Goal: Information Seeking & Learning: Understand process/instructions

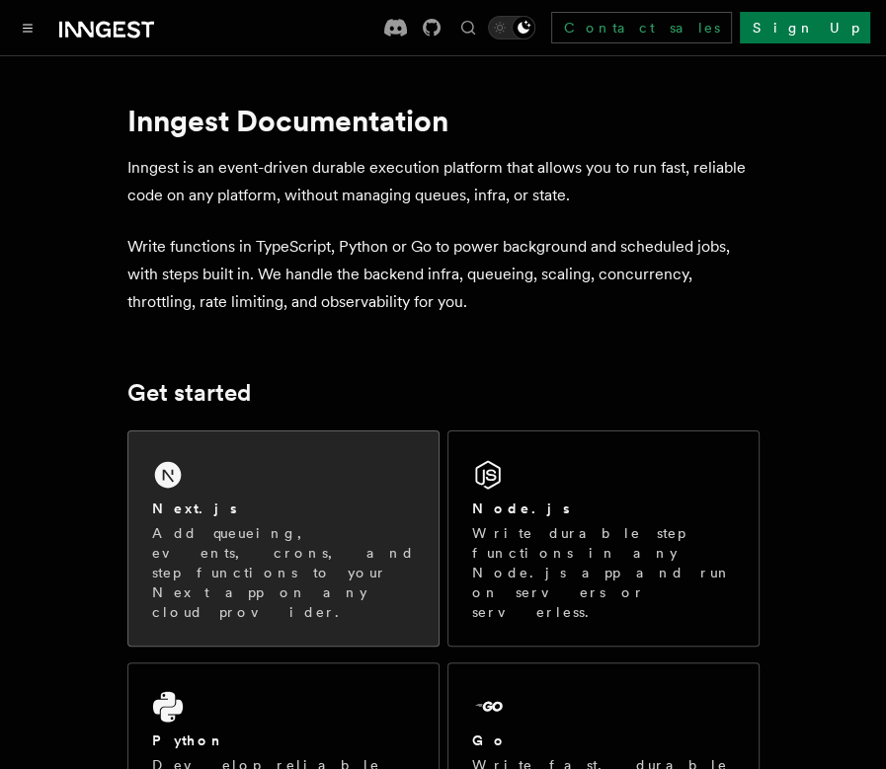
click at [323, 482] on div "Next.js Add queueing, events, crons, and step functions to your Next app on any…" at bounding box center [283, 539] width 310 height 214
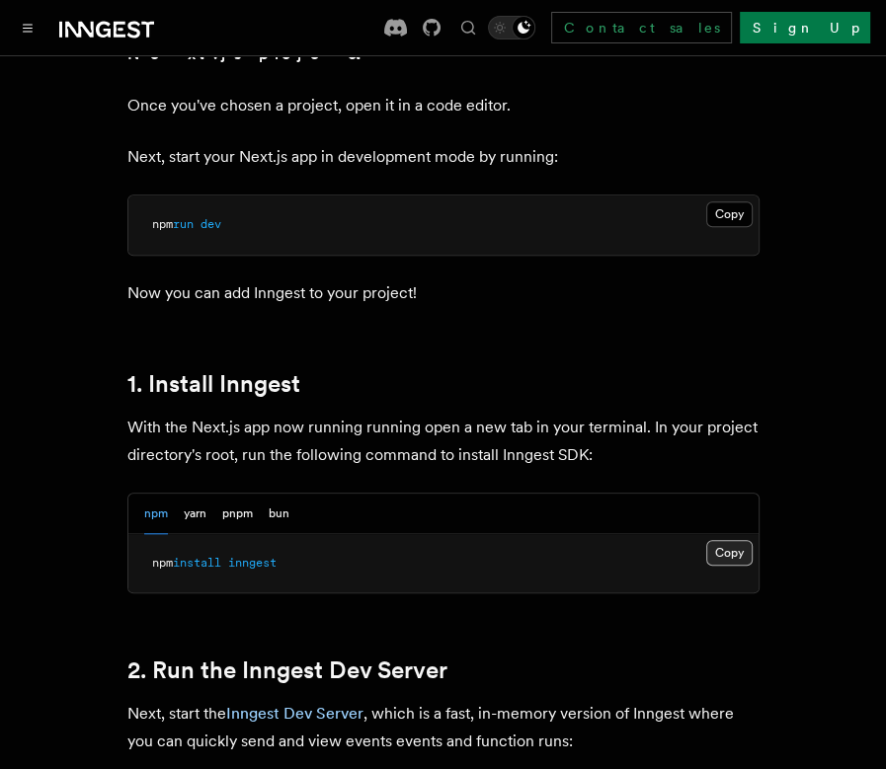
scroll to position [883, 0]
click at [722, 541] on button "Copy Copied" at bounding box center [729, 554] width 46 height 26
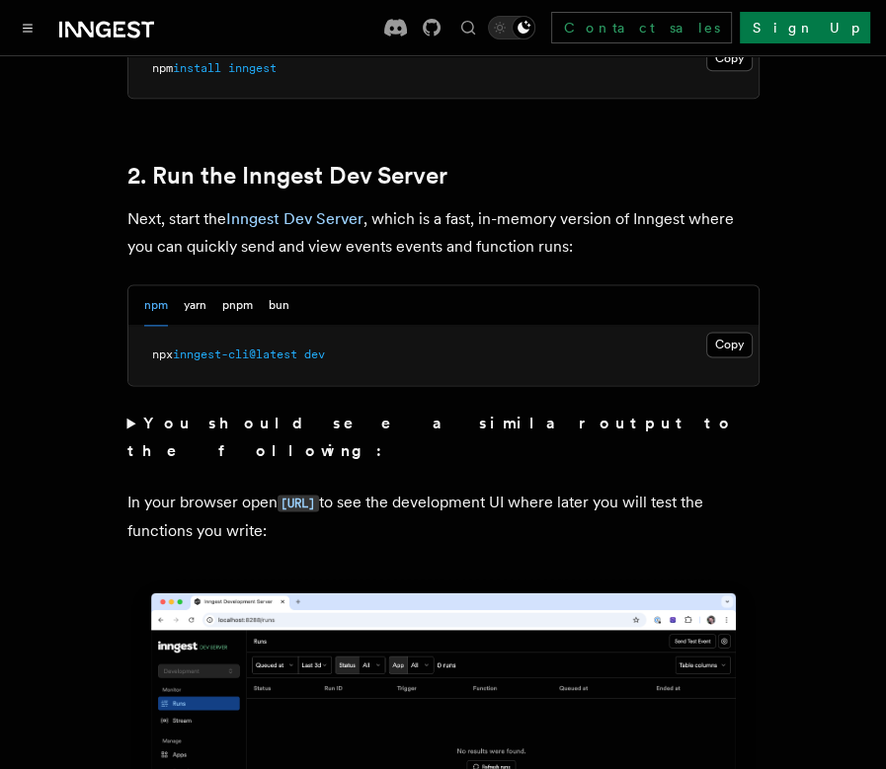
scroll to position [1381, 0]
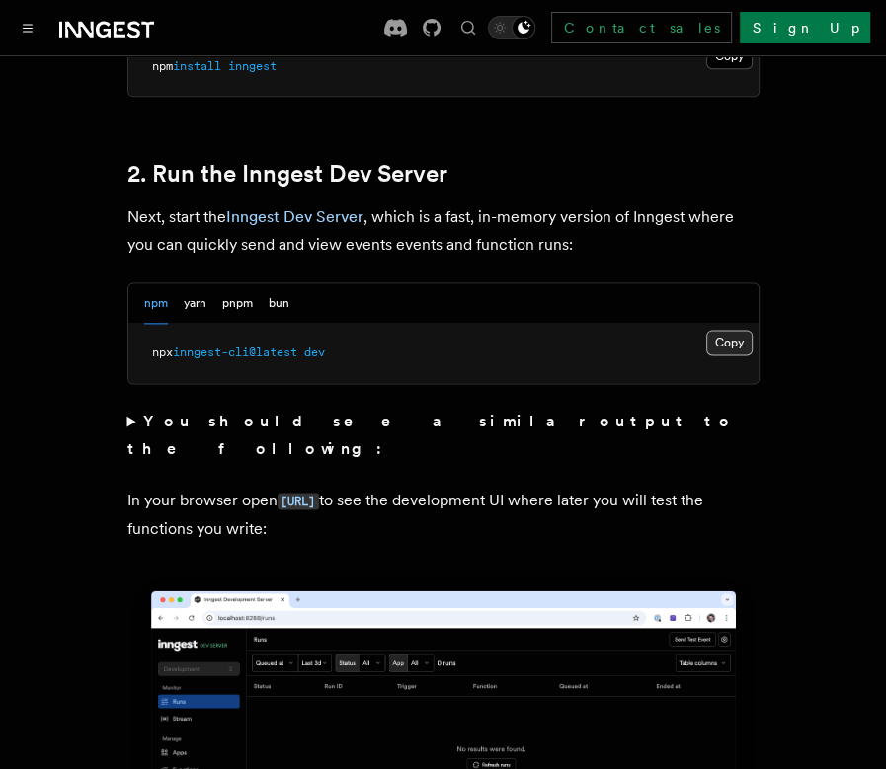
click at [723, 330] on button "Copy Copied" at bounding box center [729, 343] width 46 height 26
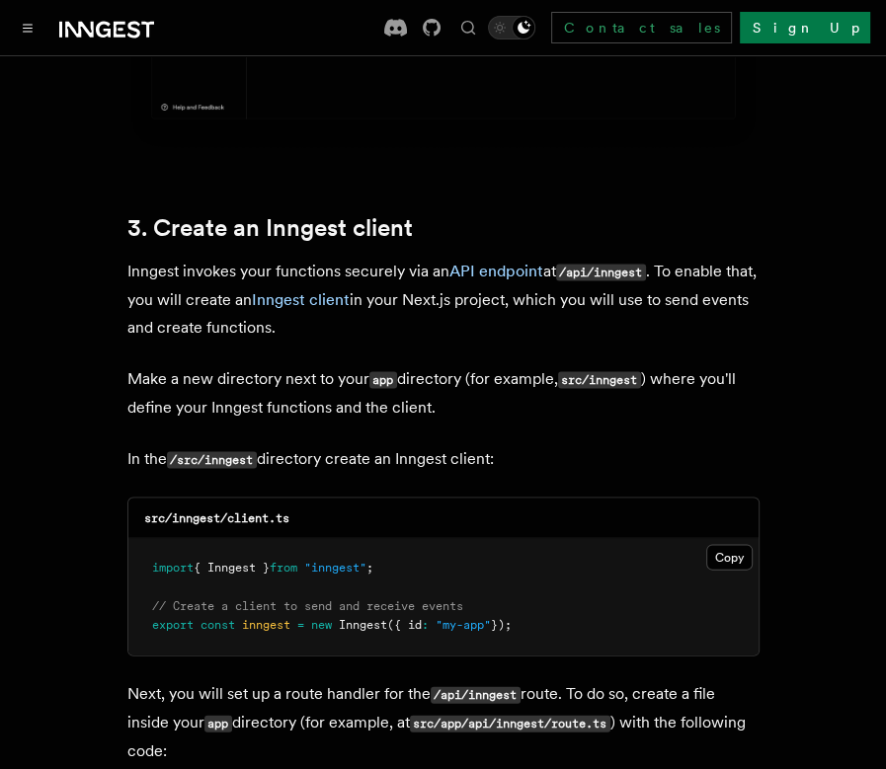
scroll to position [2203, 0]
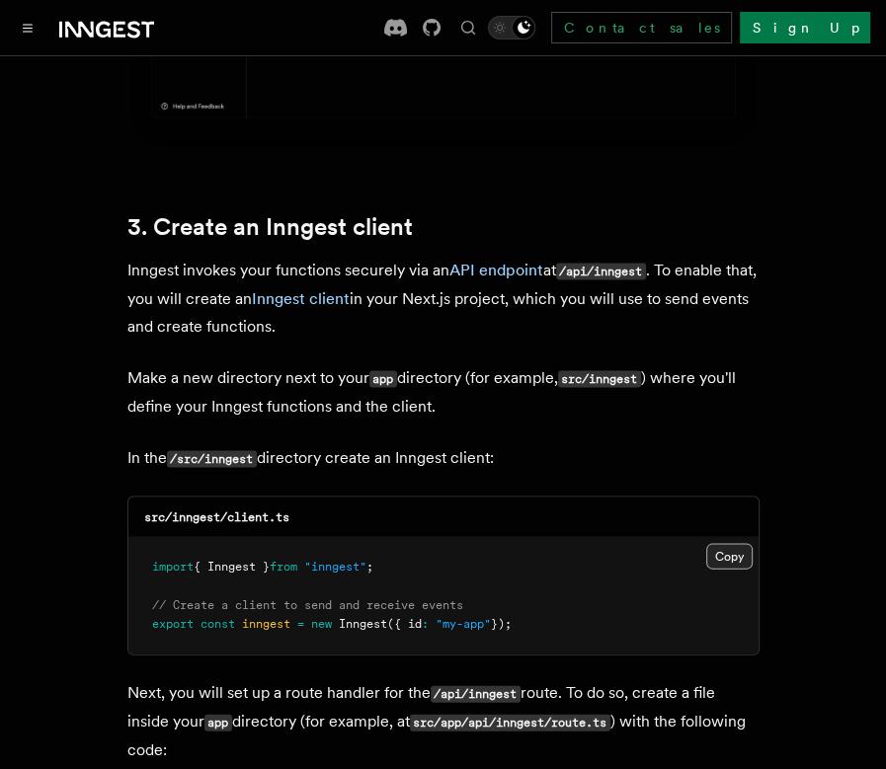
click at [715, 543] on button "Copy Copied" at bounding box center [729, 556] width 46 height 26
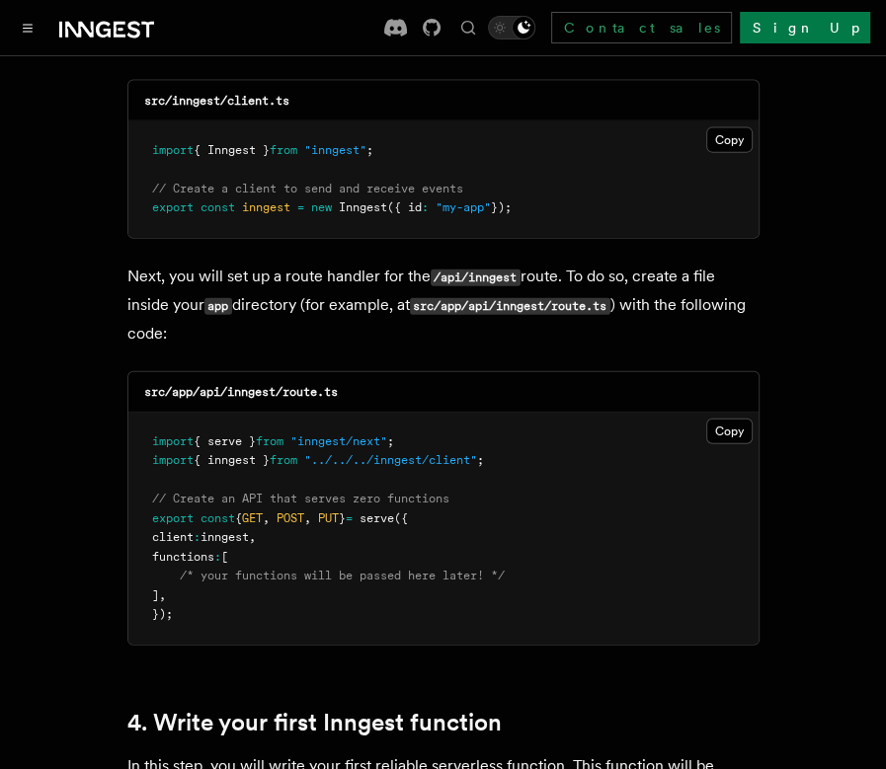
scroll to position [2621, 0]
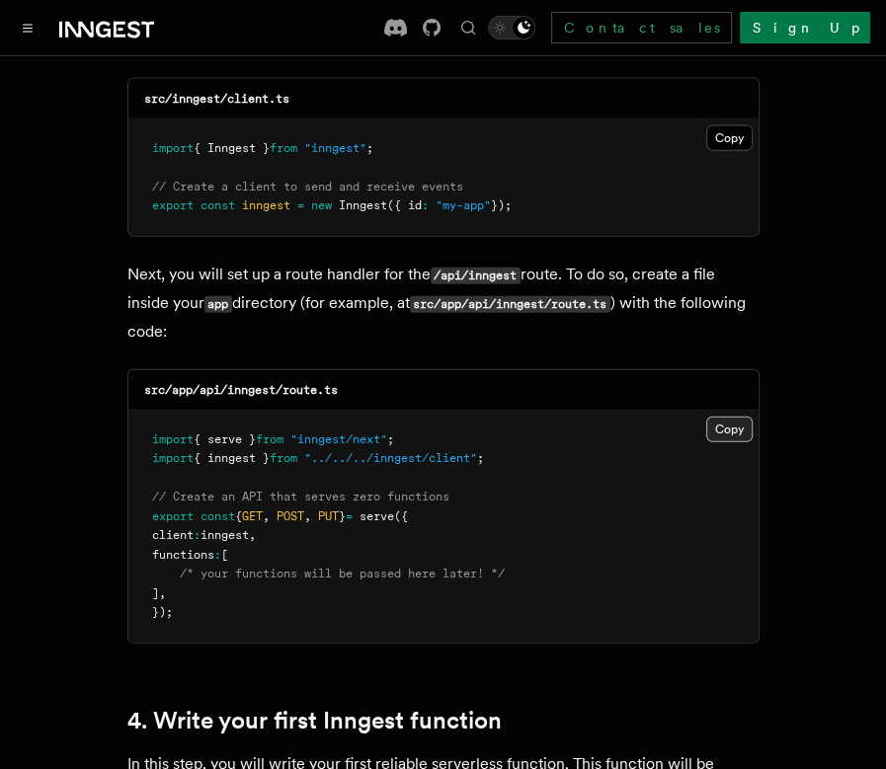
click at [738, 417] on button "Copy Copied" at bounding box center [729, 430] width 46 height 26
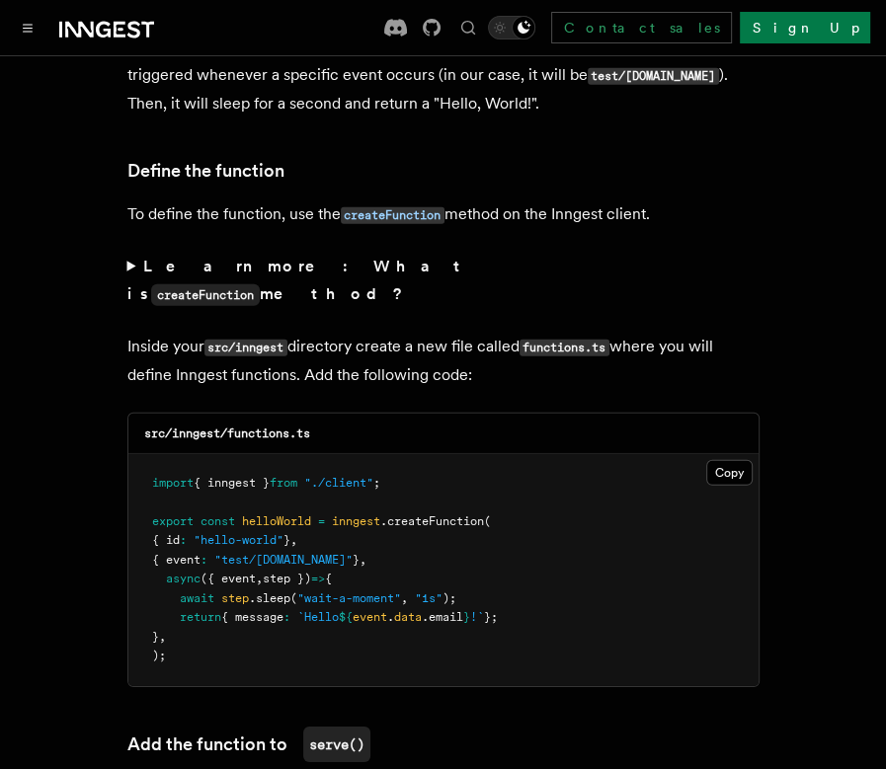
scroll to position [3342, 0]
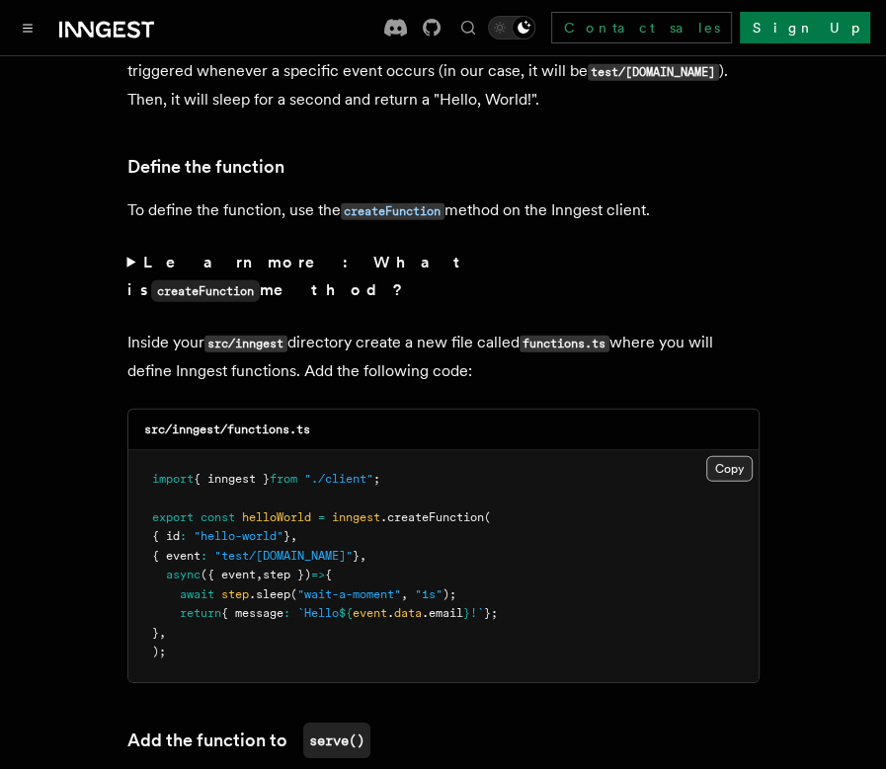
click at [722, 456] on button "Copy Copied" at bounding box center [729, 469] width 46 height 26
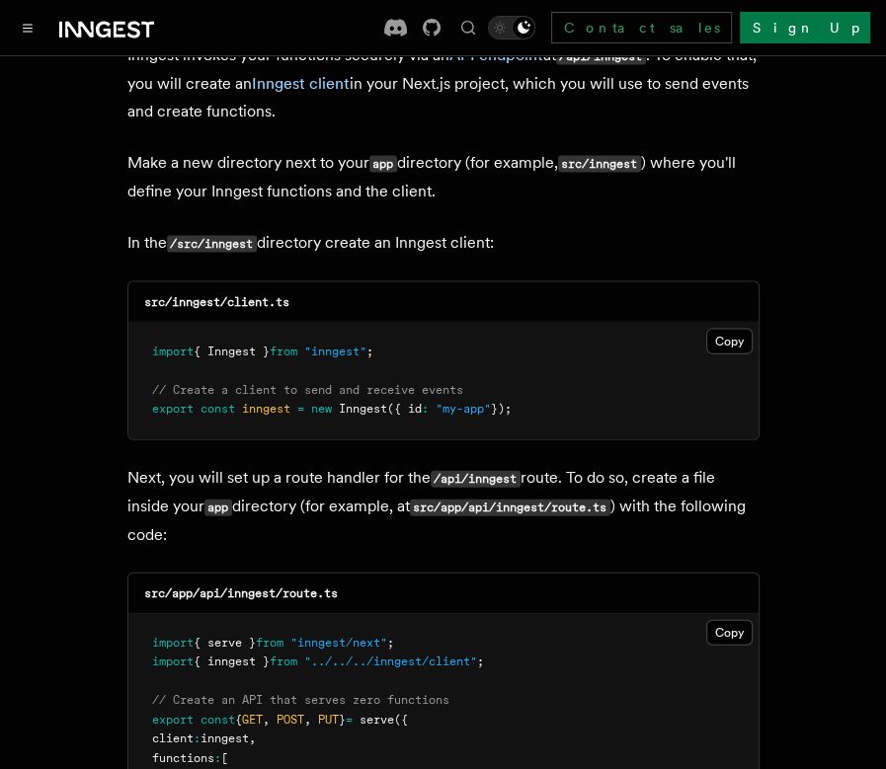
scroll to position [2420, 0]
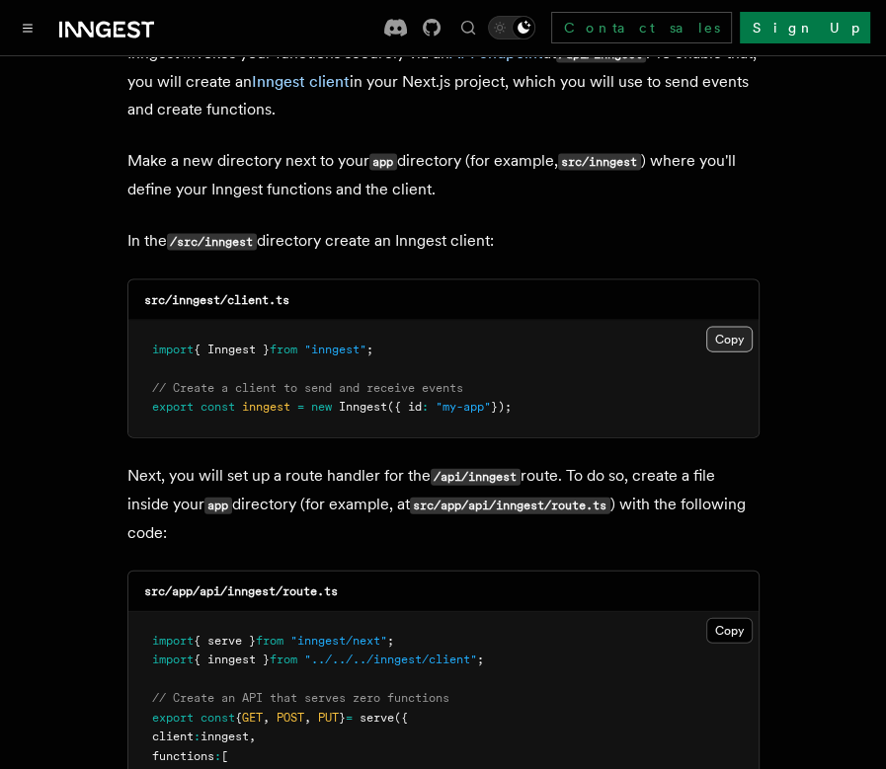
click at [727, 327] on button "Copy Copied" at bounding box center [729, 340] width 46 height 26
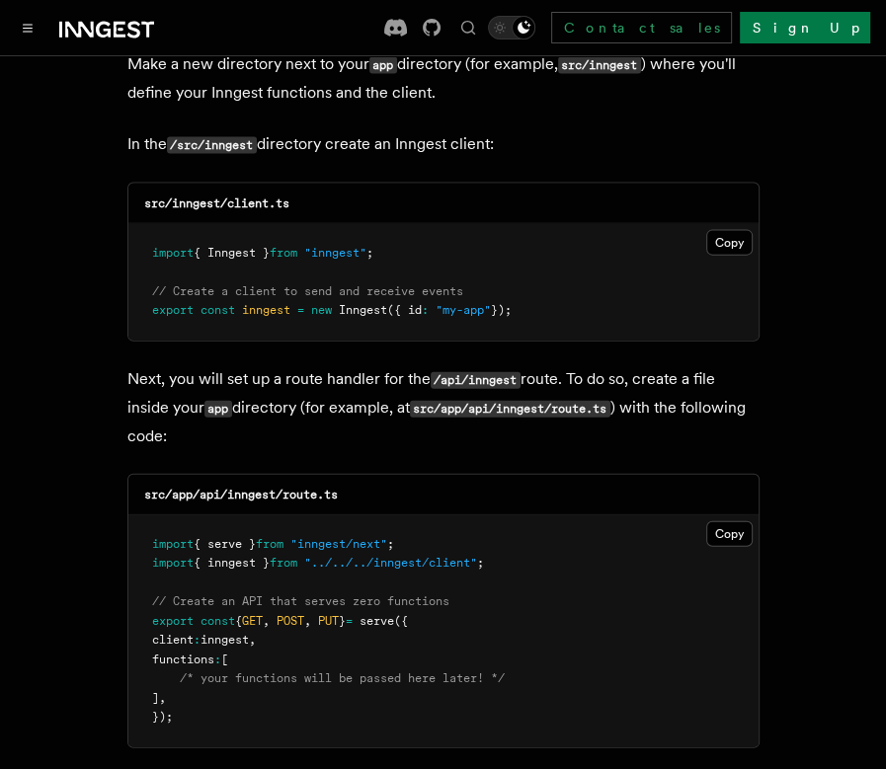
scroll to position [2531, 0]
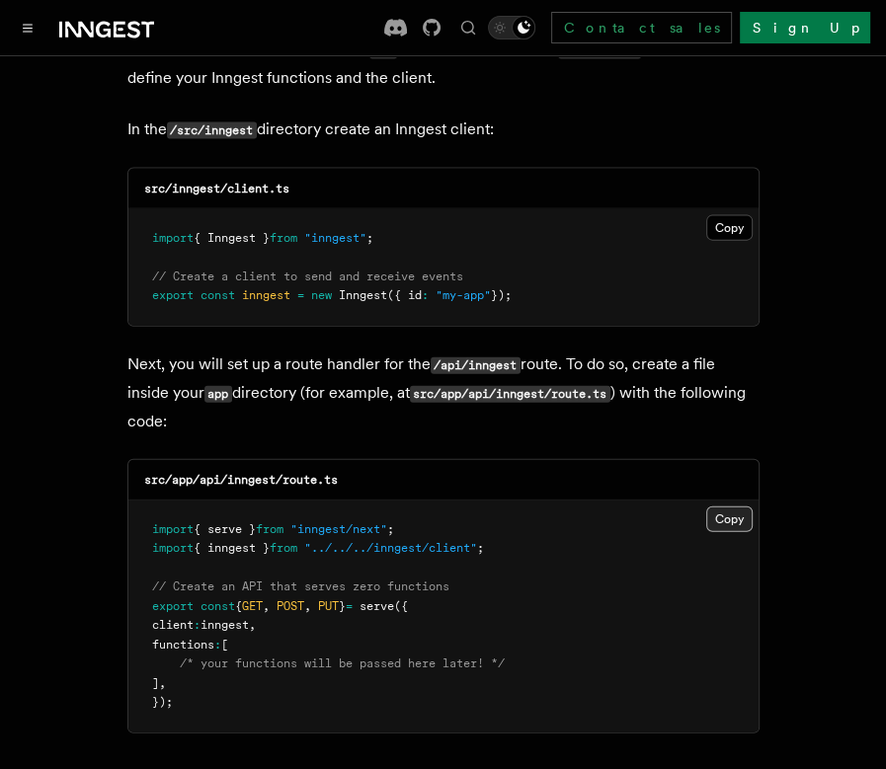
click at [727, 507] on button "Copy Copied" at bounding box center [729, 520] width 46 height 26
click at [726, 507] on button "Copy Copied" at bounding box center [729, 520] width 46 height 26
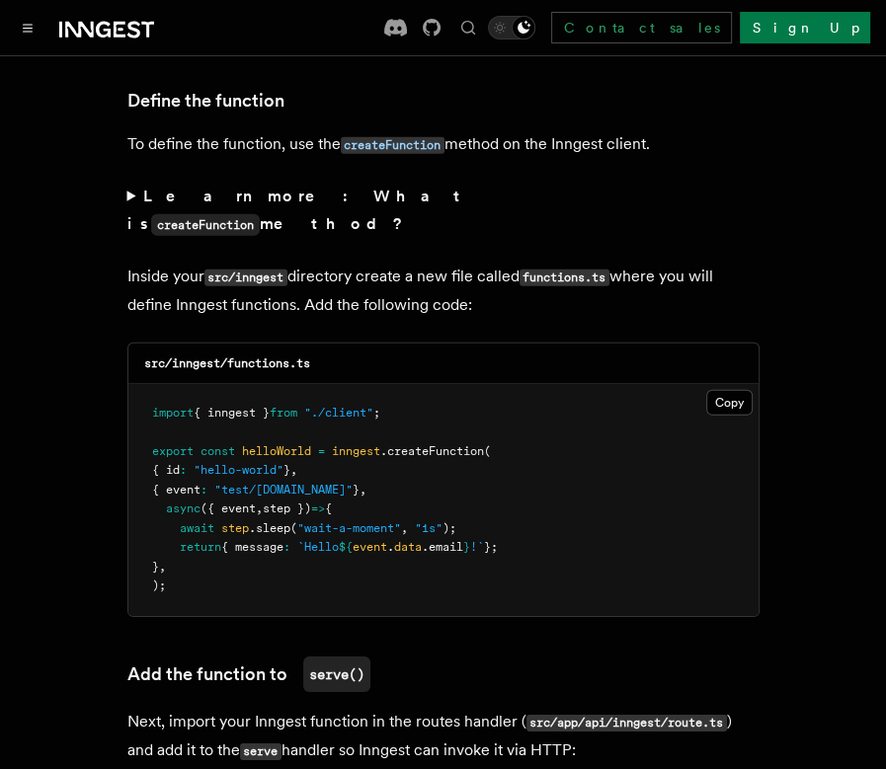
scroll to position [3425, 0]
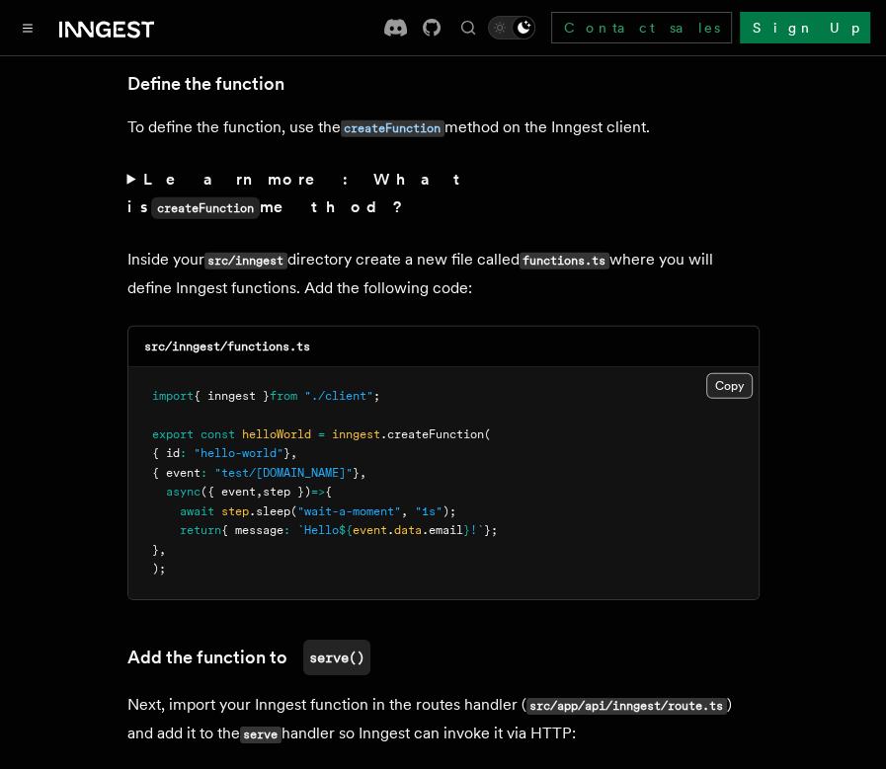
click at [720, 373] on button "Copy Copied" at bounding box center [729, 386] width 46 height 26
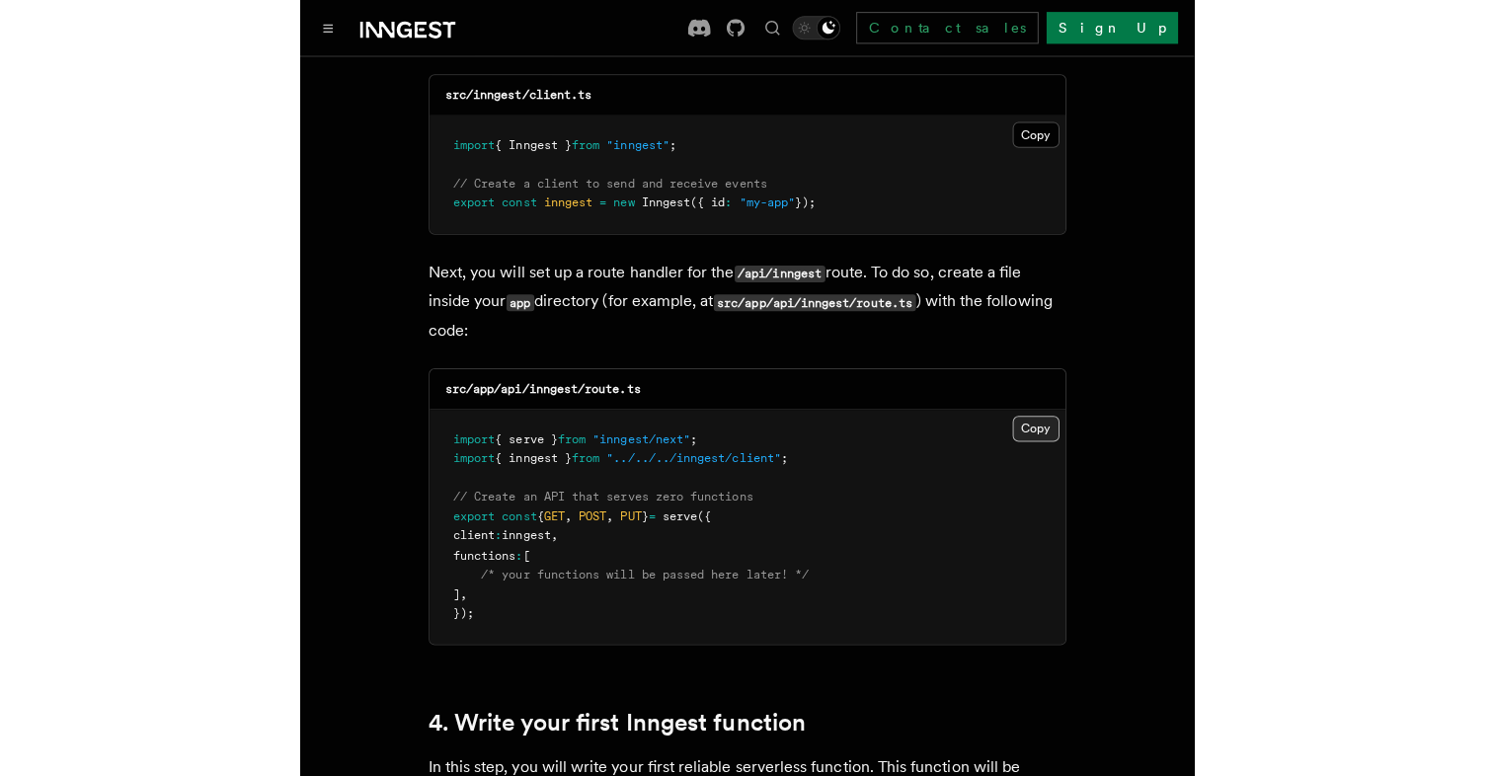
scroll to position [2627, 0]
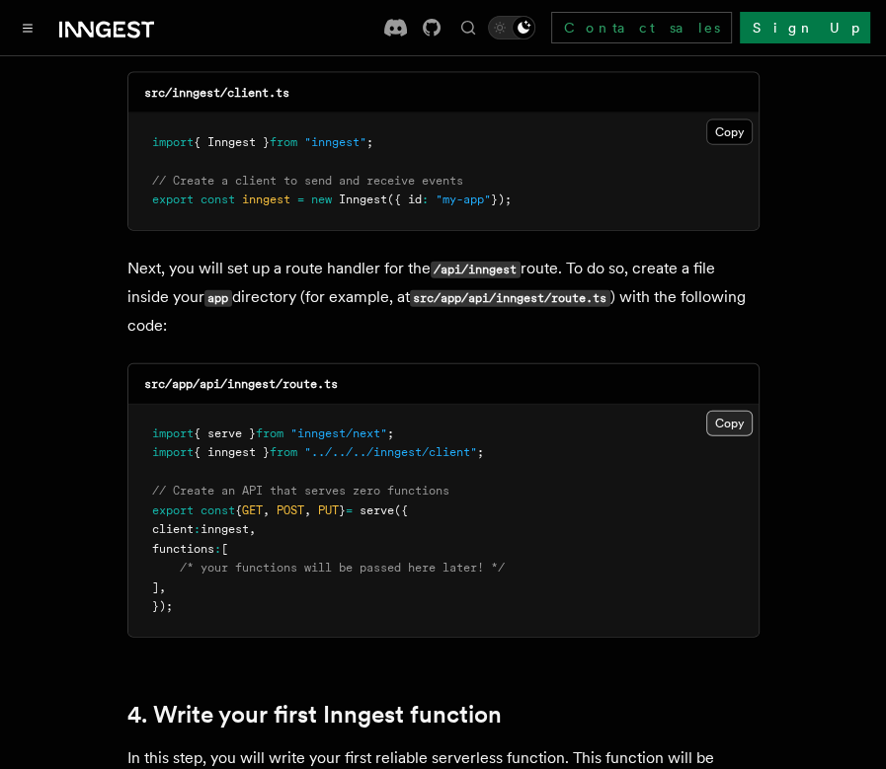
click at [740, 411] on button "Copy Copied" at bounding box center [729, 424] width 46 height 26
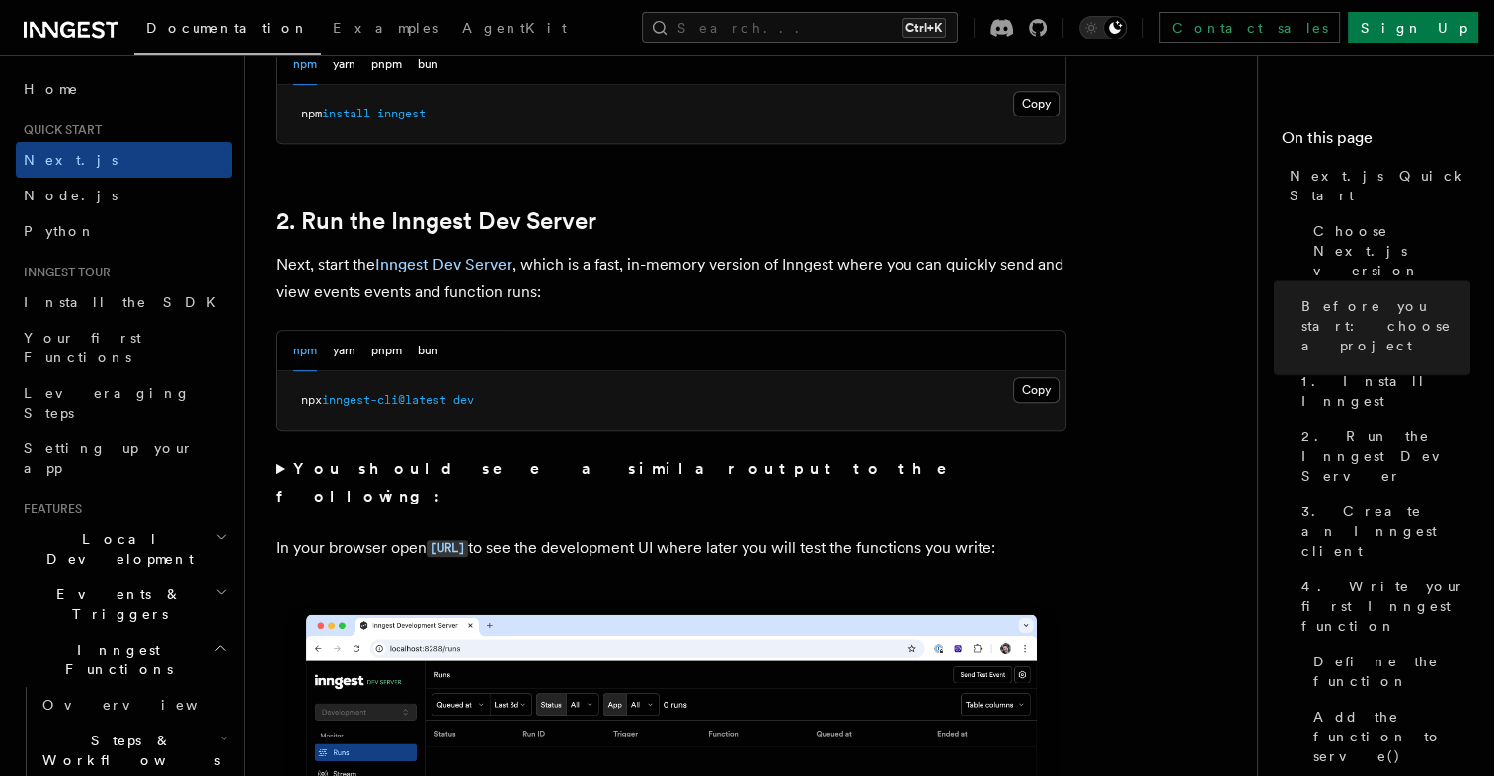
scroll to position [1256, 0]
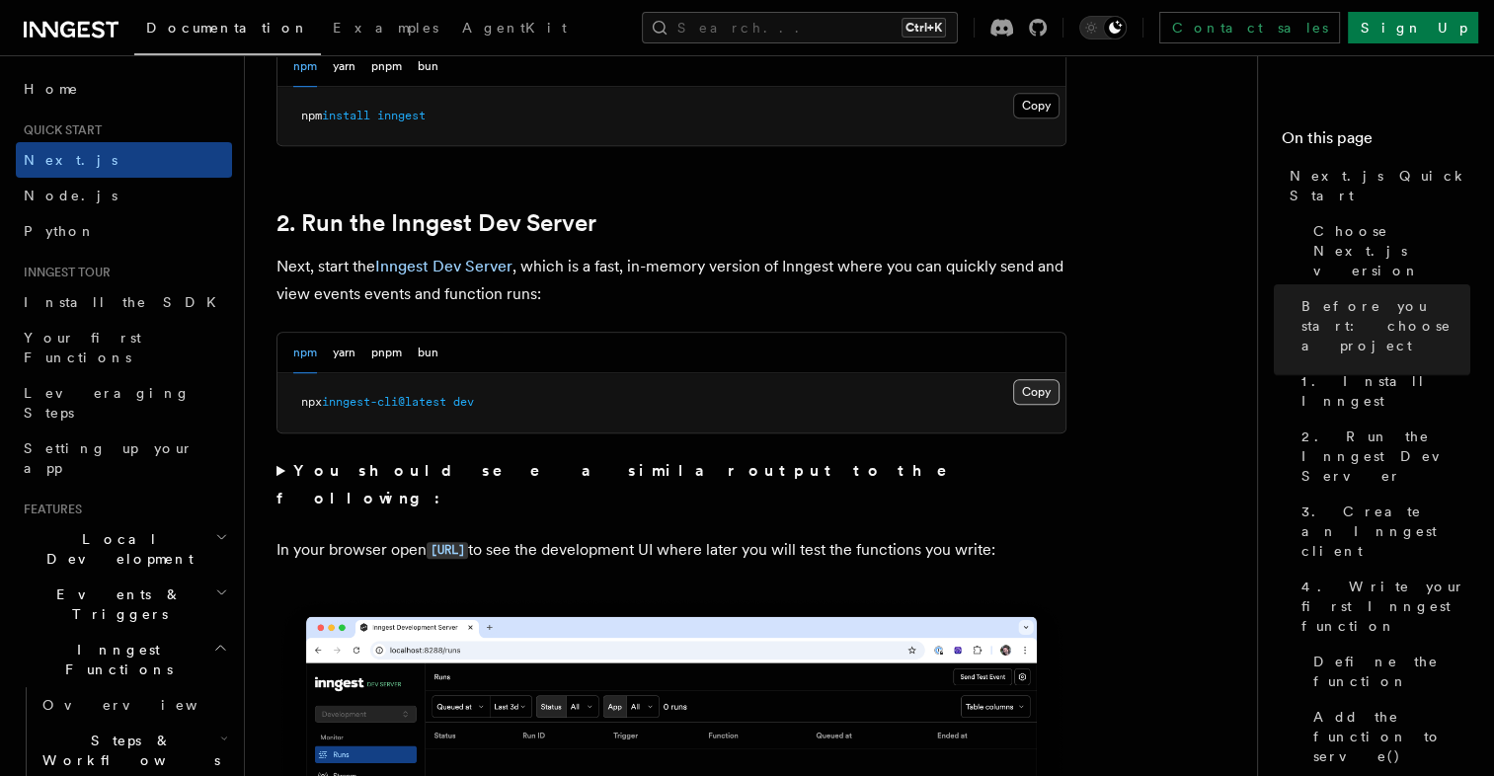
click at [885, 391] on button "Copy Copied" at bounding box center [1036, 392] width 46 height 26
click at [885, 97] on button "Copy Copied" at bounding box center [1036, 106] width 46 height 26
